Goal: Answer question/provide support

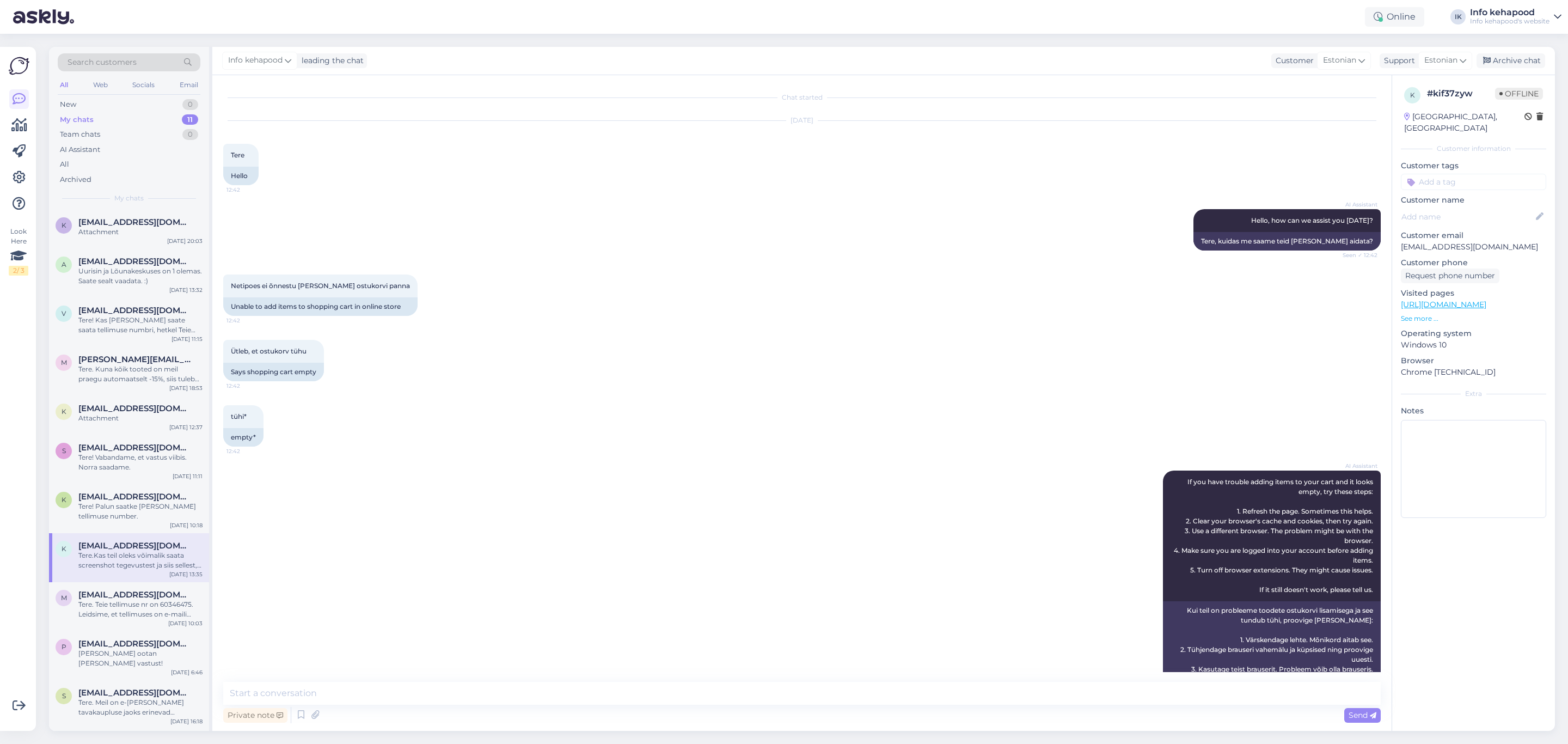
scroll to position [274, 0]
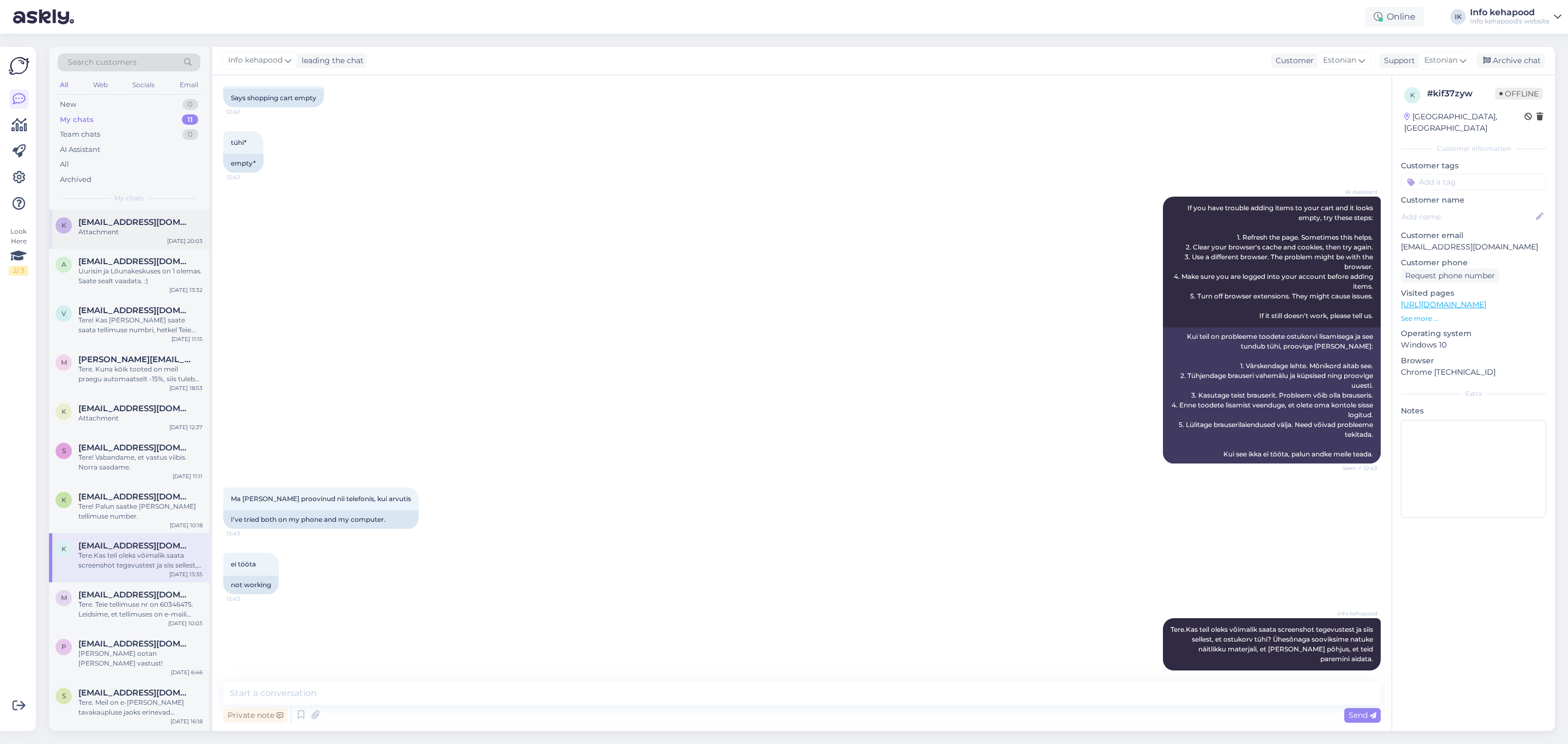
click at [168, 237] on div "k [EMAIL_ADDRESS][DOMAIN_NAME] Attachment [DATE] 20:03" at bounding box center [129, 228] width 160 height 39
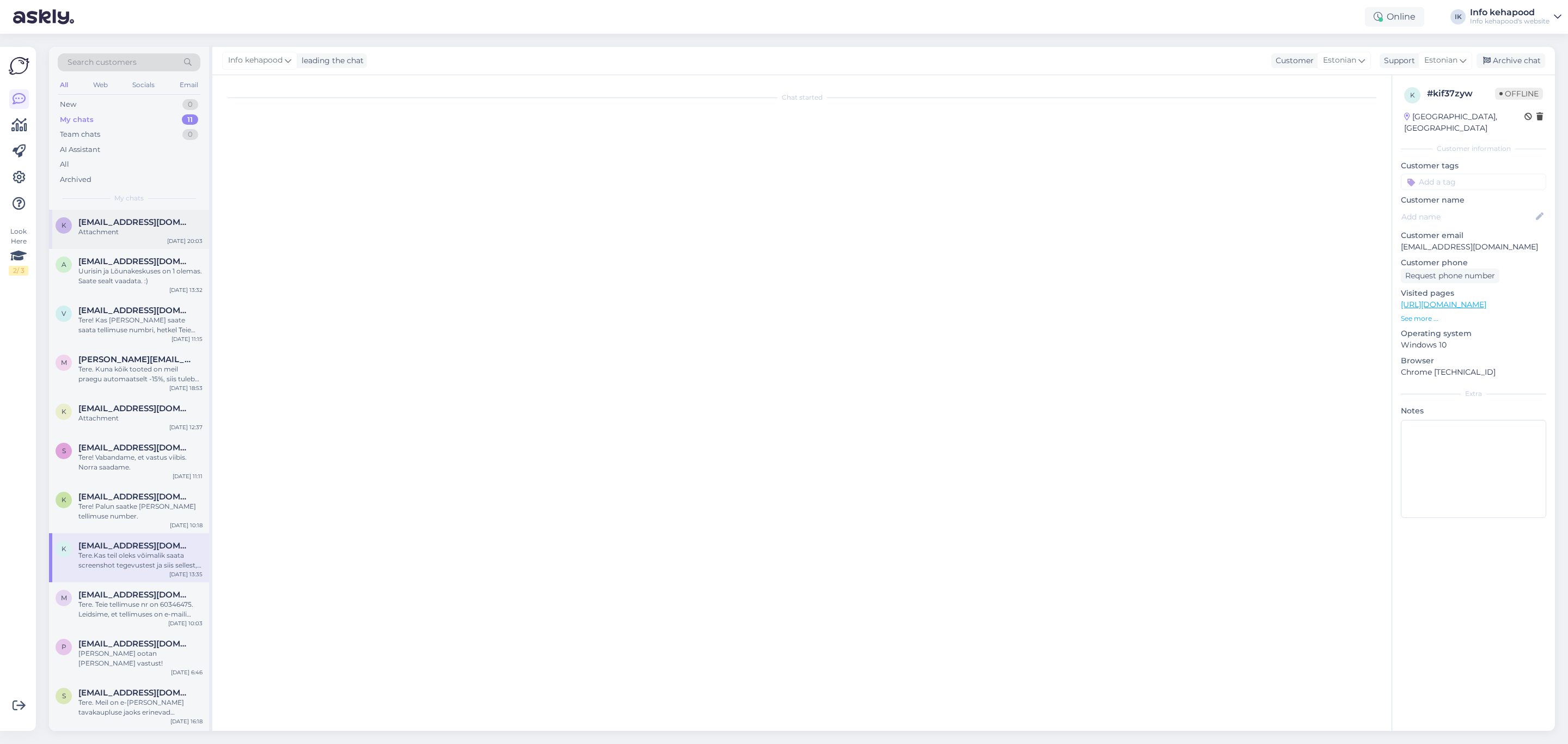
scroll to position [0, 0]
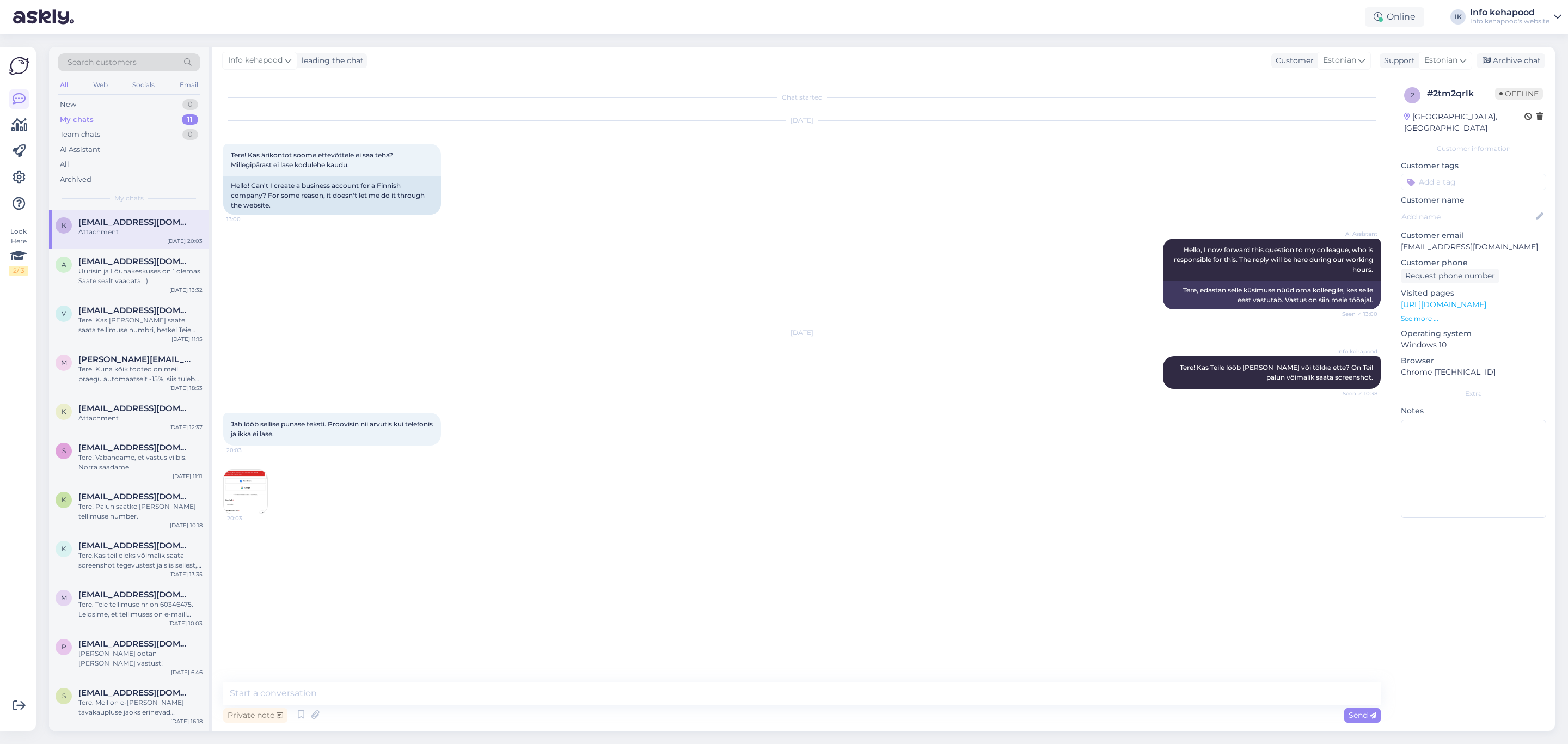
click at [247, 480] on img at bounding box center [245, 492] width 44 height 44
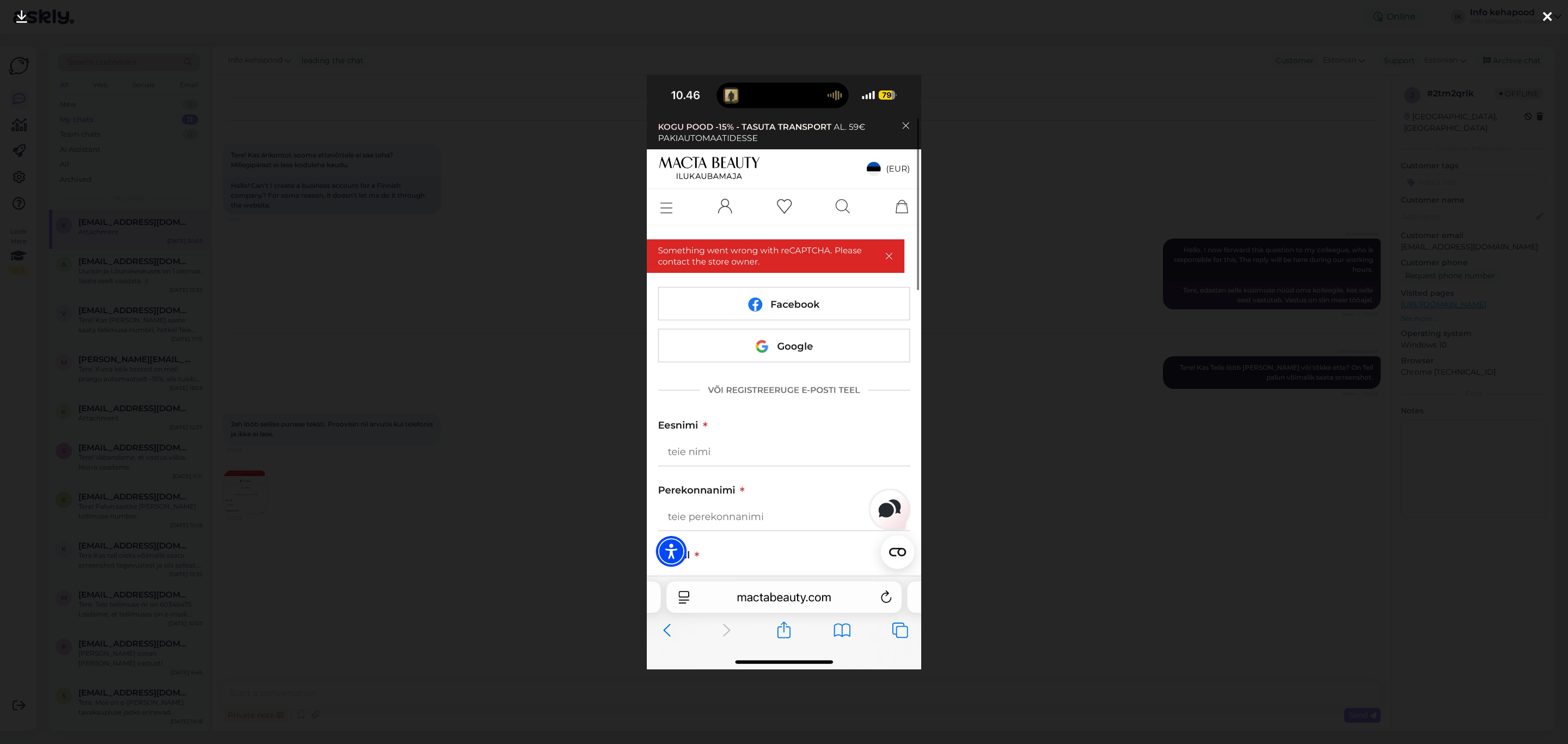
click at [1008, 279] on div at bounding box center [784, 372] width 1568 height 744
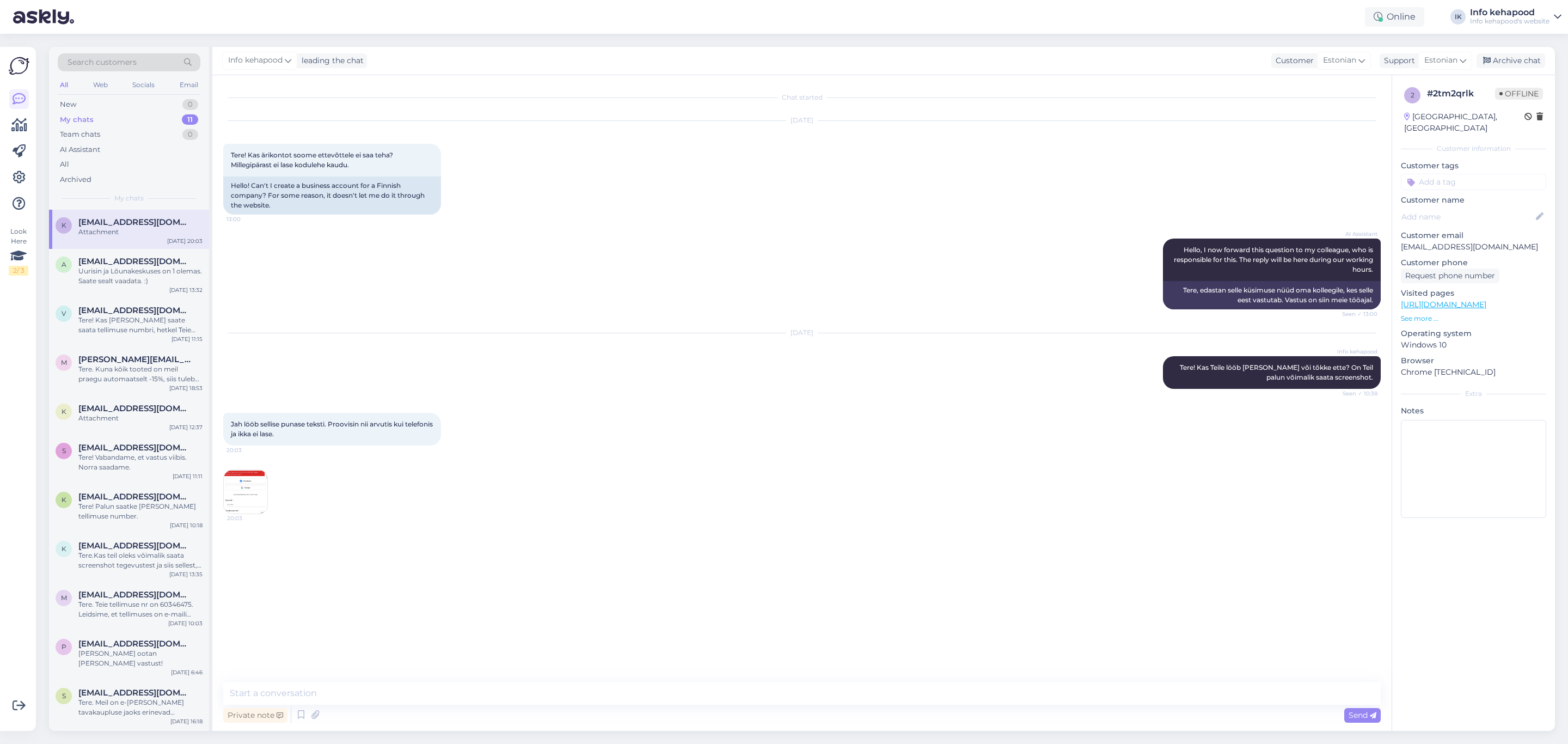
click at [243, 504] on img at bounding box center [245, 492] width 44 height 44
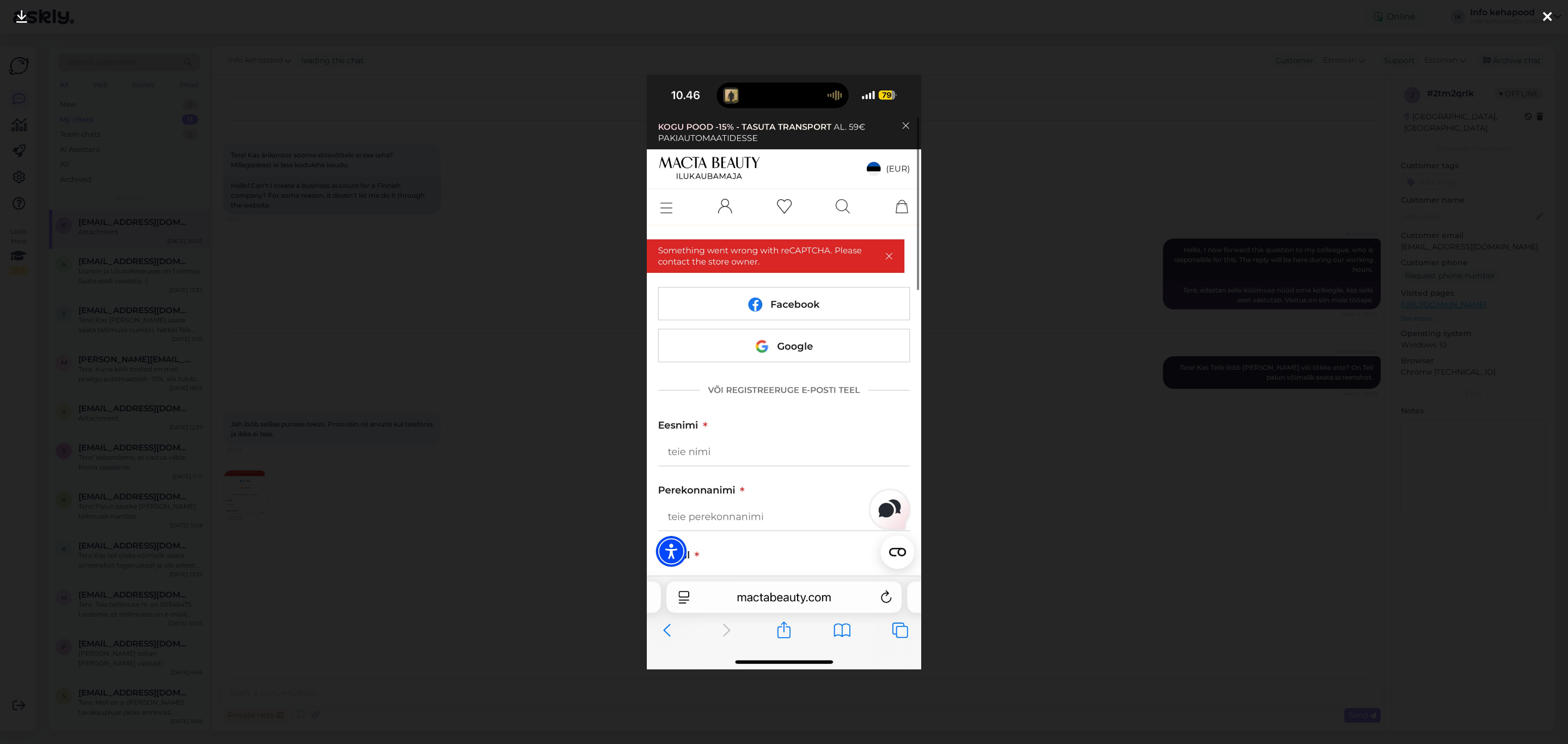
click at [1110, 338] on div at bounding box center [784, 372] width 1568 height 744
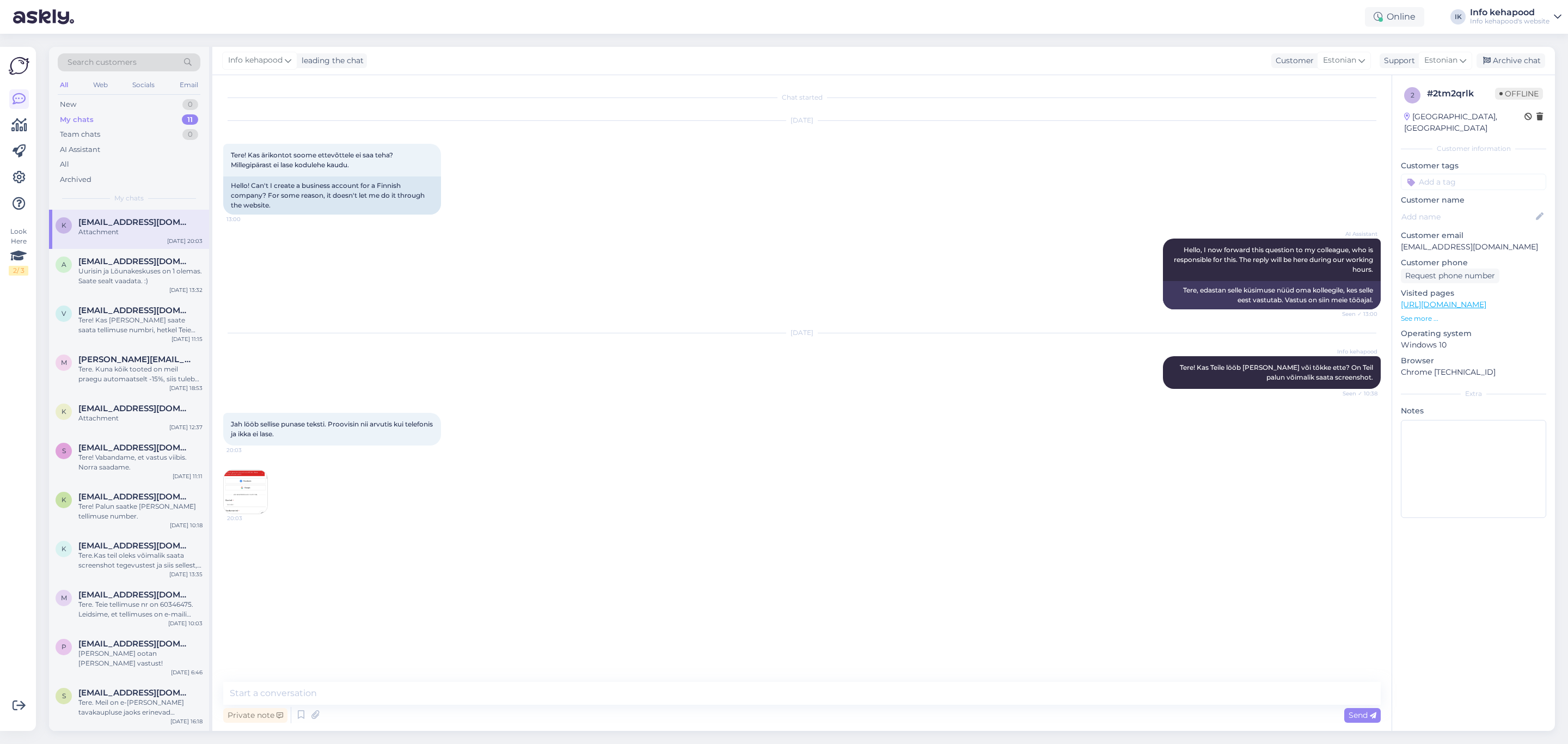
click at [619, 320] on div "AI Assistant Hello, I now forward this question to my colleague, who is respons…" at bounding box center [802, 274] width 1157 height 94
click at [304, 698] on textarea at bounding box center [802, 693] width 1157 height 23
paste textarea "Läbi fb, google või emailiga?"
click at [236, 691] on textarea "Läbi fb, google või emailiga?" at bounding box center [802, 693] width 1157 height 23
click at [385, 696] on textarea "Kuidas proovisite kontot [PERSON_NAME] fb, google või emailiga?" at bounding box center [802, 693] width 1157 height 23
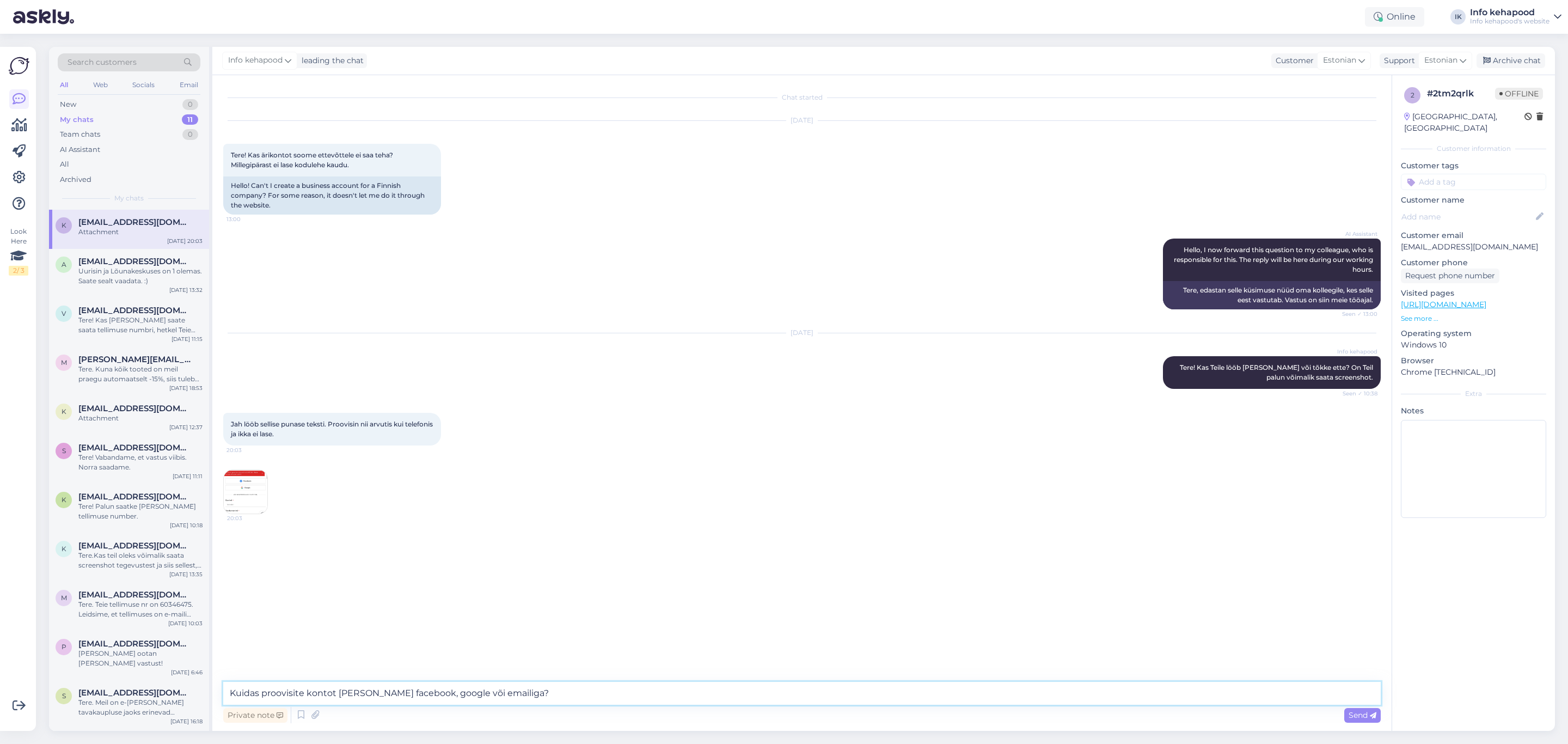
type textarea "Kuidas proovisite kontot [PERSON_NAME] facebooki, google või emailiga?"
